Goal: Task Accomplishment & Management: Use online tool/utility

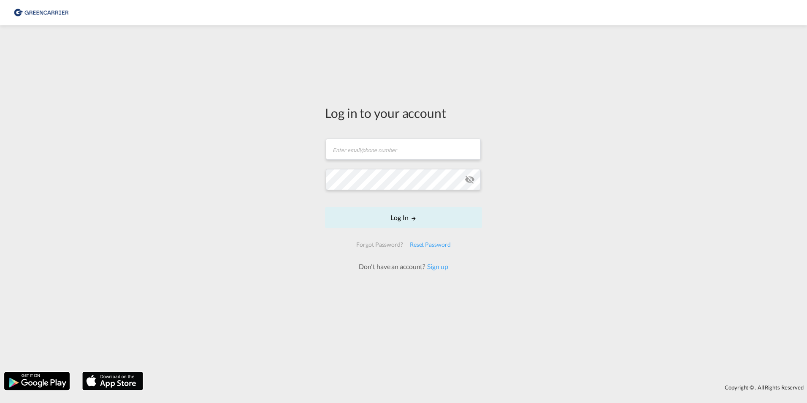
click at [354, 168] on md-input-container "Password field is required" at bounding box center [403, 179] width 155 height 23
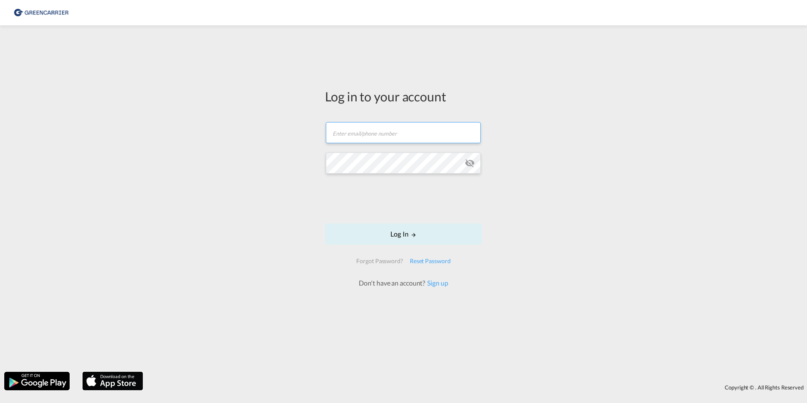
click at [359, 135] on input "text" at bounding box center [403, 132] width 155 height 21
click at [392, 132] on input "tjark.bell@t-online.de" at bounding box center [403, 132] width 155 height 21
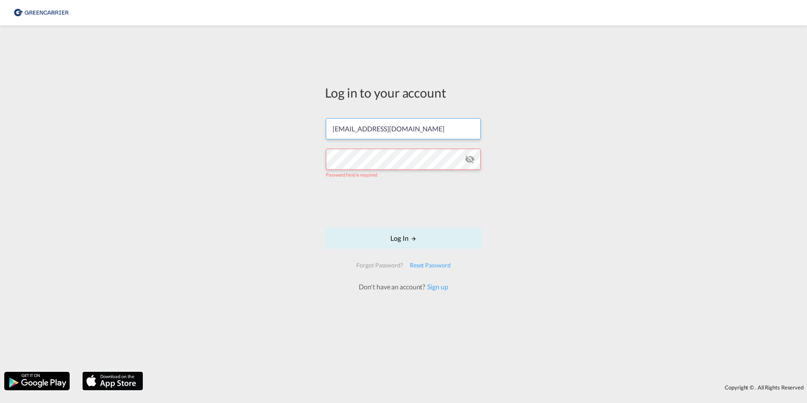
click at [421, 129] on input "tjark.bell@t-online.de" at bounding box center [403, 128] width 155 height 21
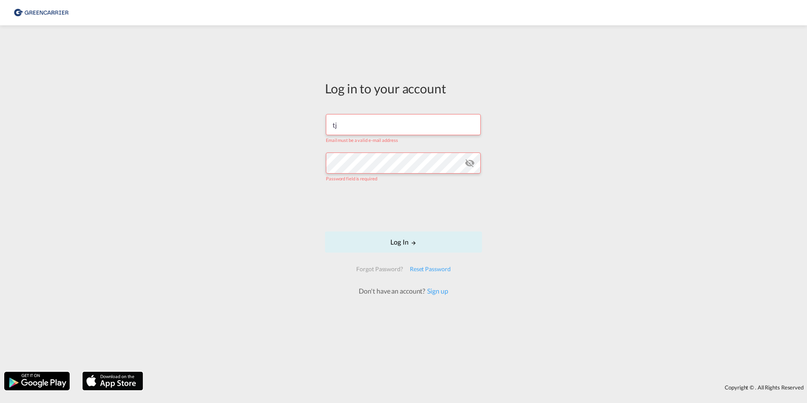
type input "t"
click at [325, 231] on button "Log In" at bounding box center [403, 241] width 157 height 21
type input "t"
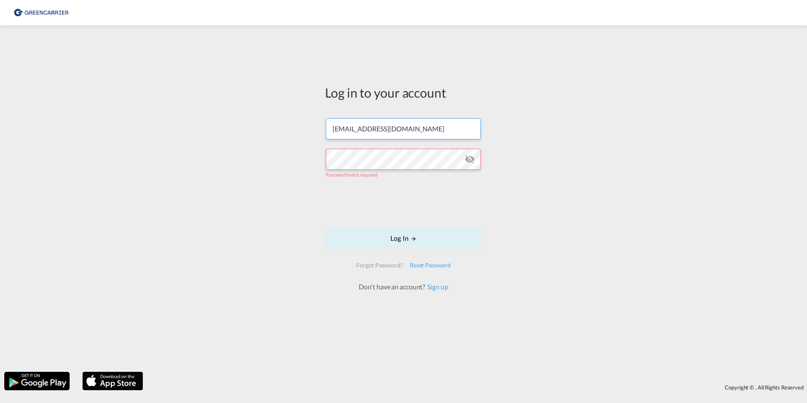
click at [436, 127] on input "[EMAIL_ADDRESS][DOMAIN_NAME]" at bounding box center [403, 128] width 155 height 21
type input "[EMAIL_ADDRESS][DOMAIN_NAME]"
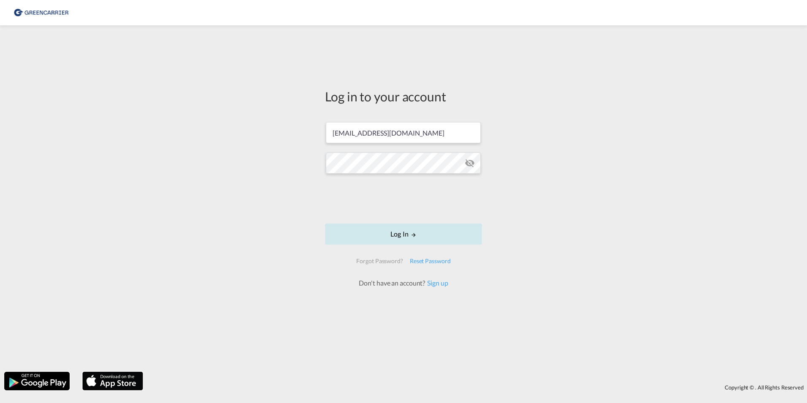
click at [420, 237] on button "Log In" at bounding box center [403, 233] width 157 height 21
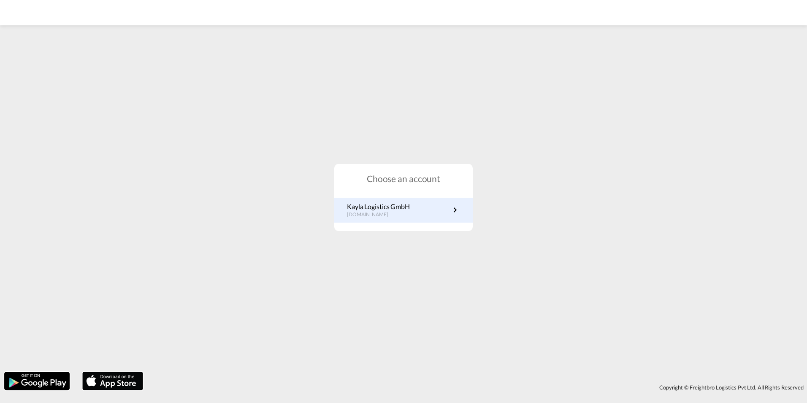
click at [446, 215] on link "Kayla Logistics GmbH de.portal.greencarrier.com" at bounding box center [403, 210] width 113 height 16
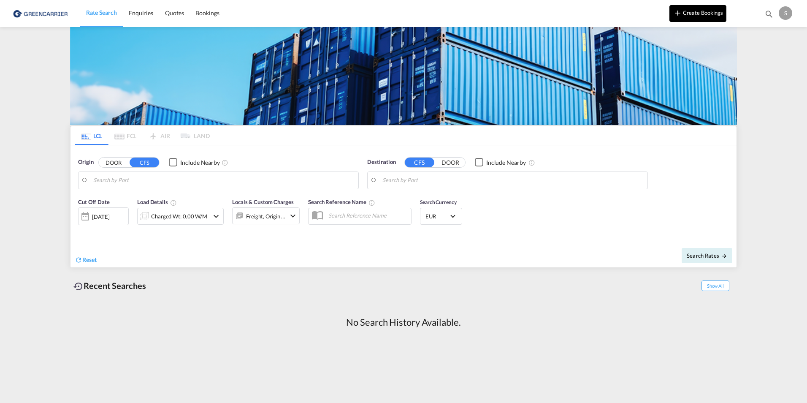
click at [692, 9] on button "Create Bookings" at bounding box center [697, 13] width 57 height 17
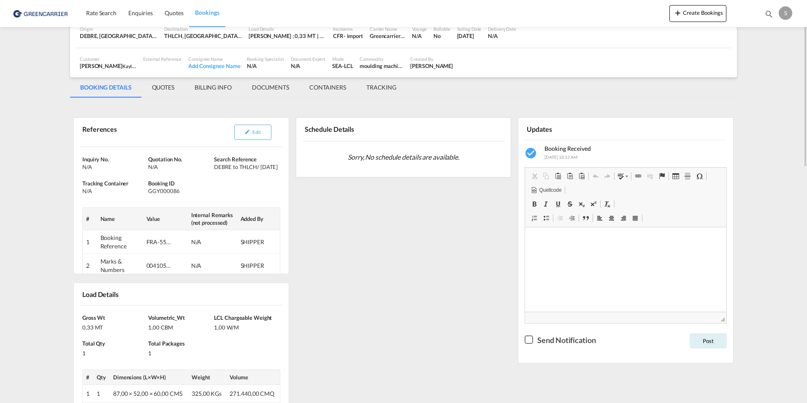
scroll to position [4, 0]
